Goal: Use online tool/utility: Utilize a website feature to perform a specific function

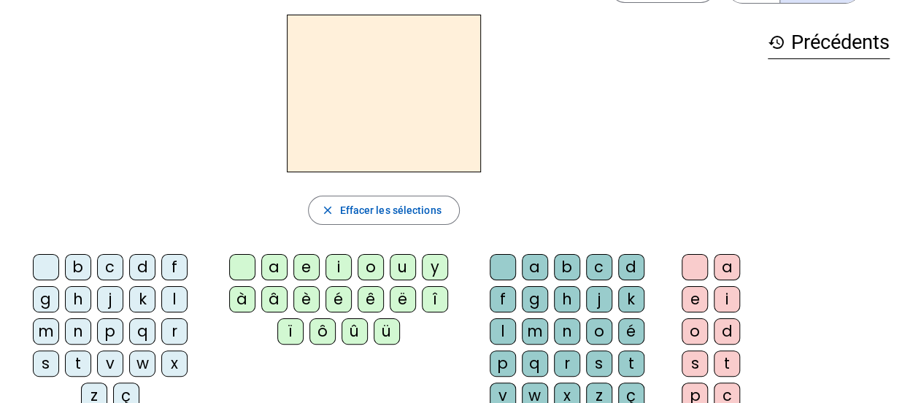
scroll to position [73, 0]
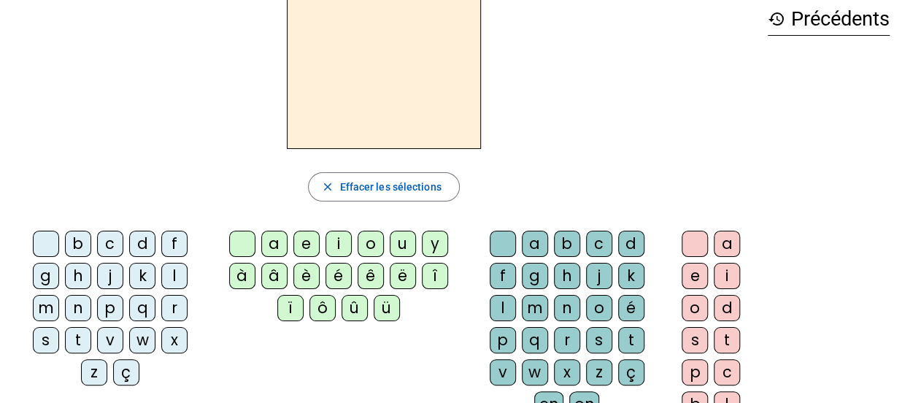
click at [59, 295] on div "m" at bounding box center [46, 308] width 26 height 26
click at [273, 243] on div "a" at bounding box center [274, 244] width 26 height 26
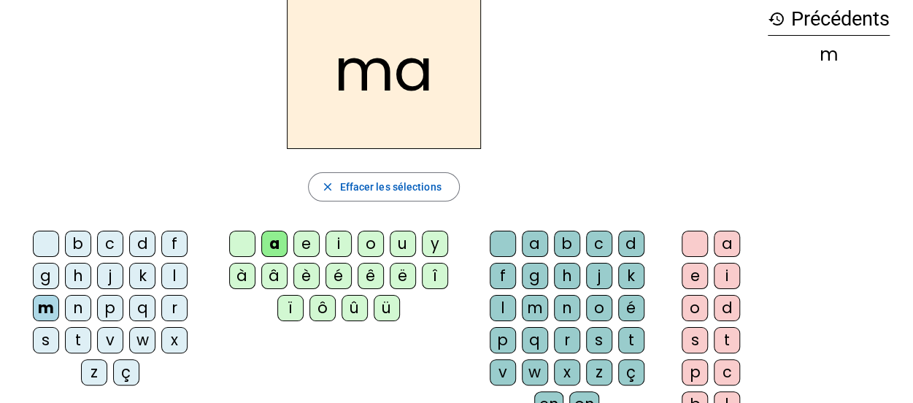
click at [59, 295] on div "m" at bounding box center [46, 308] width 26 height 26
click at [161, 277] on div "l" at bounding box center [174, 276] width 26 height 26
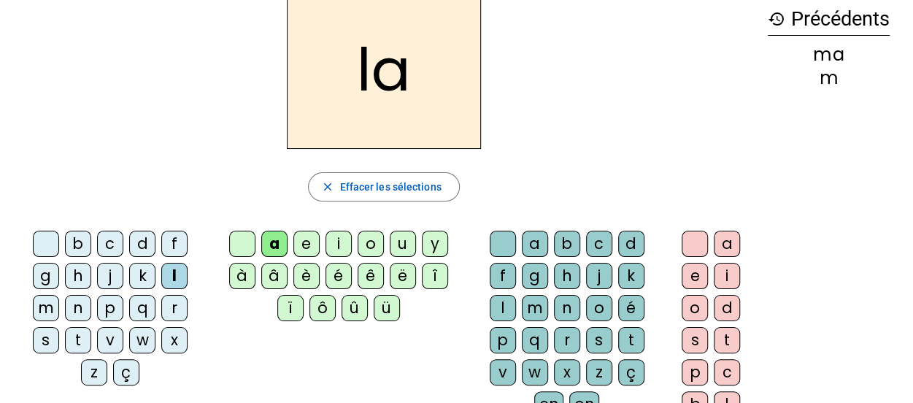
click at [306, 241] on div "e" at bounding box center [306, 244] width 26 height 26
click at [69, 241] on div "b" at bounding box center [78, 244] width 26 height 26
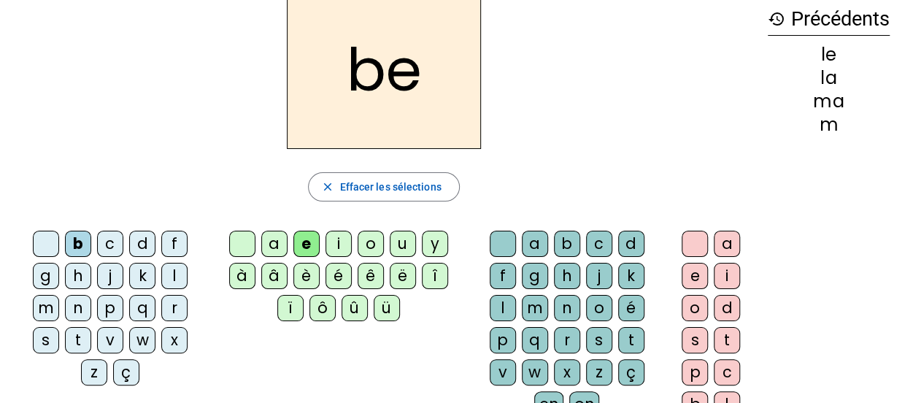
click at [131, 234] on div "d" at bounding box center [142, 244] width 26 height 26
click at [403, 244] on div "u" at bounding box center [403, 244] width 26 height 26
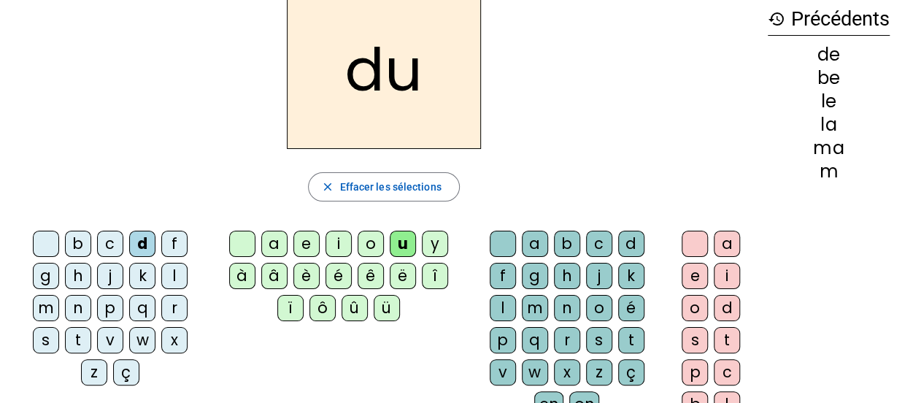
click at [97, 311] on div "p" at bounding box center [110, 308] width 26 height 26
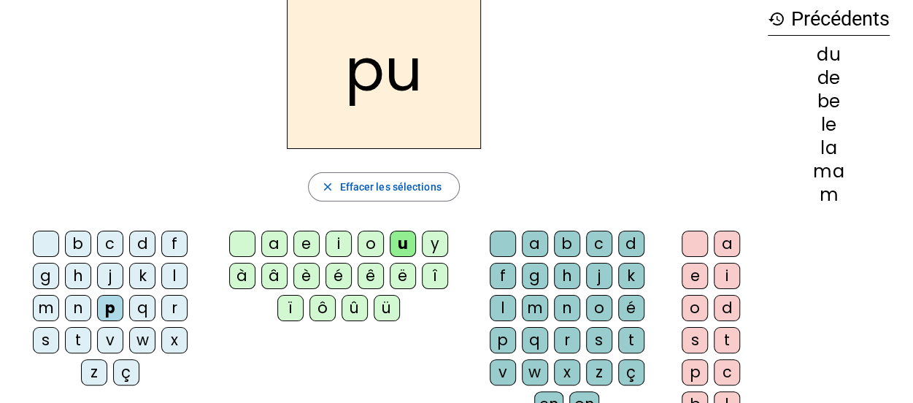
click at [129, 306] on div "q" at bounding box center [142, 308] width 26 height 26
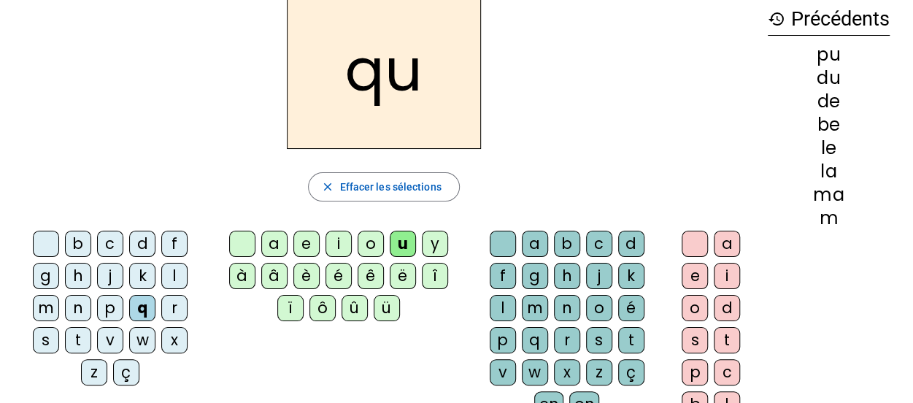
click at [129, 269] on div "k" at bounding box center [142, 276] width 26 height 26
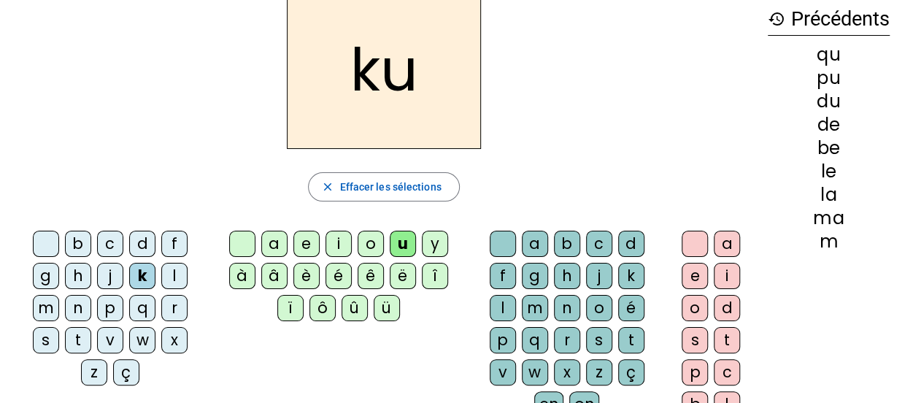
click at [91, 327] on div "t" at bounding box center [78, 340] width 26 height 26
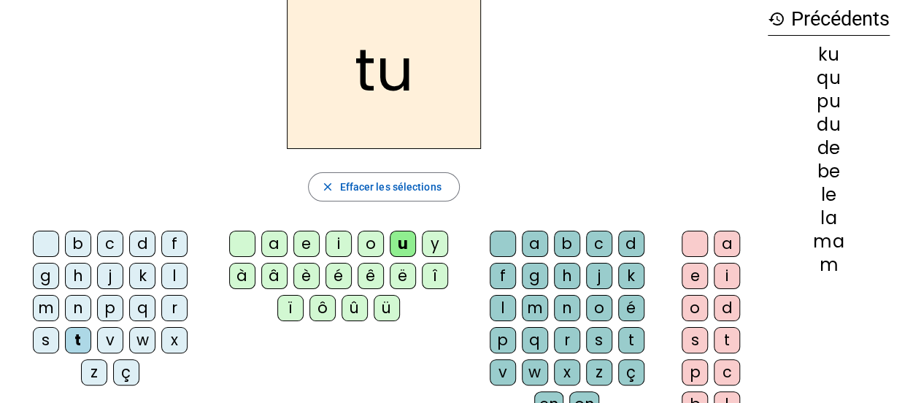
click at [278, 241] on div "a" at bounding box center [274, 244] width 26 height 26
click at [309, 244] on div "e" at bounding box center [306, 244] width 26 height 26
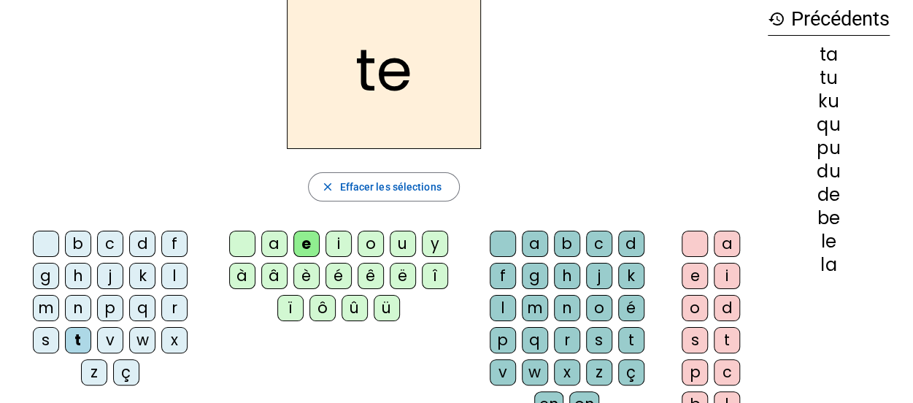
click at [59, 295] on div "m" at bounding box center [46, 308] width 26 height 26
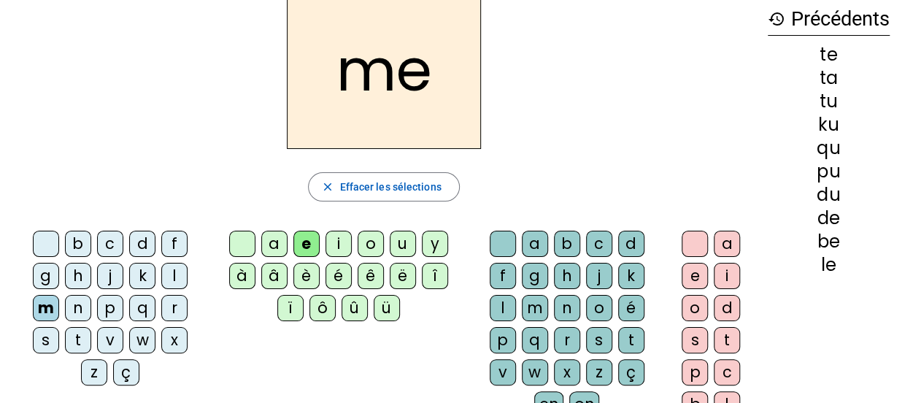
click at [811, 193] on div "du" at bounding box center [829, 195] width 122 height 18
click at [807, 194] on div "du" at bounding box center [829, 195] width 122 height 18
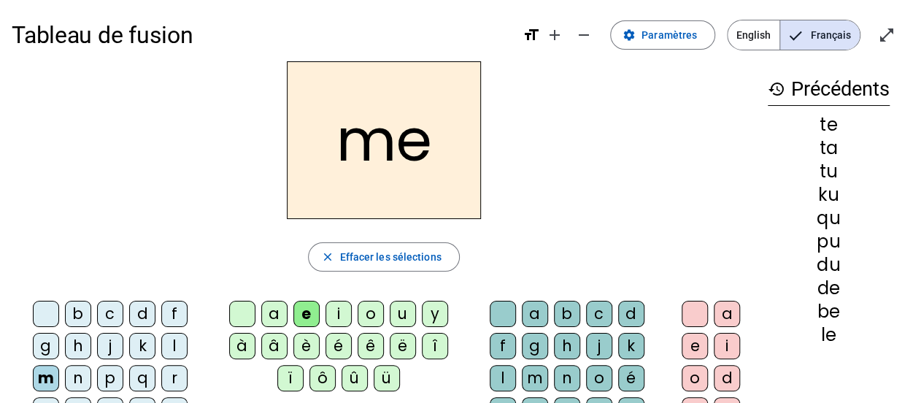
scroll to position [0, 0]
